Goal: Check status: Check status

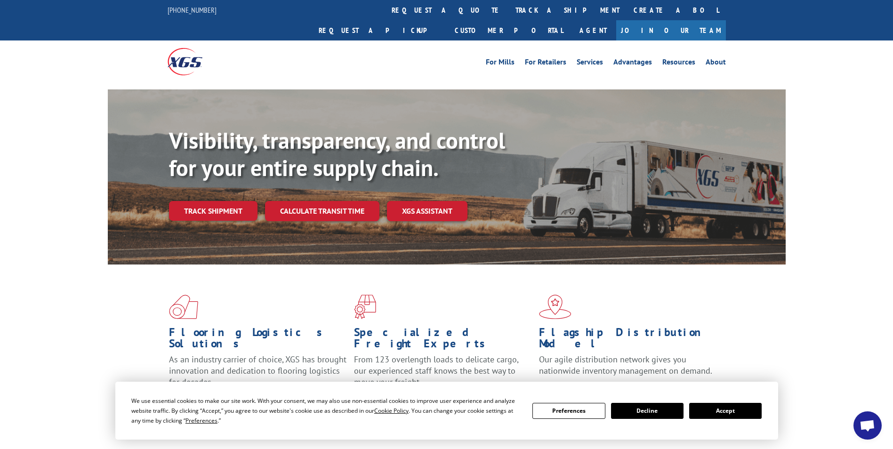
click at [736, 413] on button "Accept" at bounding box center [725, 411] width 72 height 16
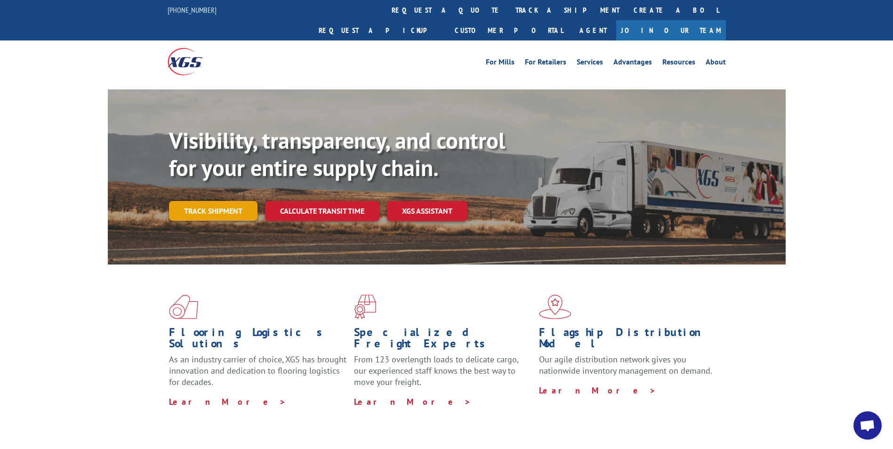
click at [207, 201] on link "Track shipment" at bounding box center [213, 211] width 88 height 20
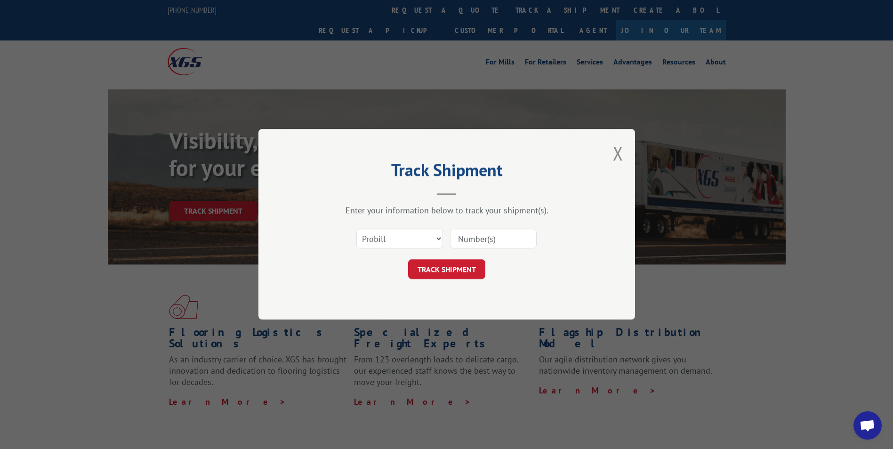
click at [479, 236] on input at bounding box center [493, 239] width 87 height 20
paste input "17521851"
type input "17521851"
click at [442, 266] on button "TRACK SHIPMENT" at bounding box center [446, 270] width 77 height 20
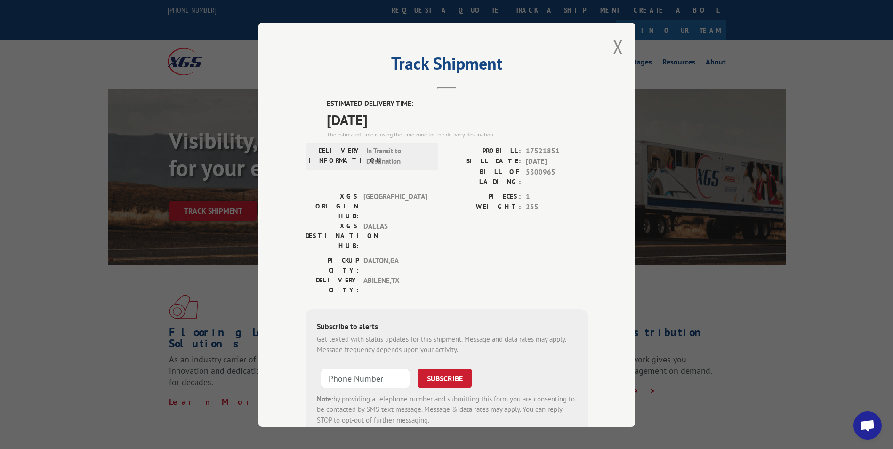
drag, startPoint x: 317, startPoint y: 99, endPoint x: 413, endPoint y: 128, distance: 100.3
click at [413, 128] on div "ESTIMATED DELIVERY TIME: [DATE] The estimated time is using the time zone for t…" at bounding box center [446, 267] width 282 height 338
drag, startPoint x: 413, startPoint y: 128, endPoint x: 388, endPoint y: 116, distance: 28.2
copy div "ESTIMATED DELIVERY TIME: [DATE]"
click at [621, 45] on div "Track Shipment ESTIMATED DELIVERY TIME: [DATE] The estimated time is using the …" at bounding box center [446, 225] width 376 height 404
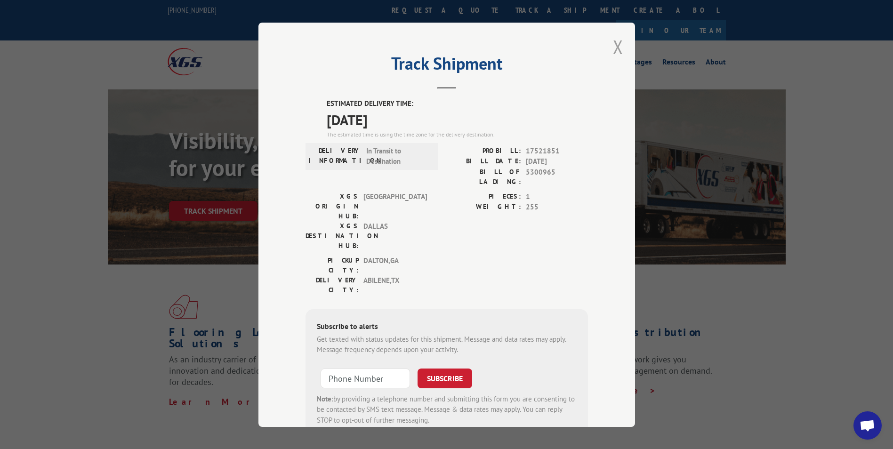
click at [613, 45] on button "Close modal" at bounding box center [618, 46] width 10 height 25
